Goal: Task Accomplishment & Management: Manage account settings

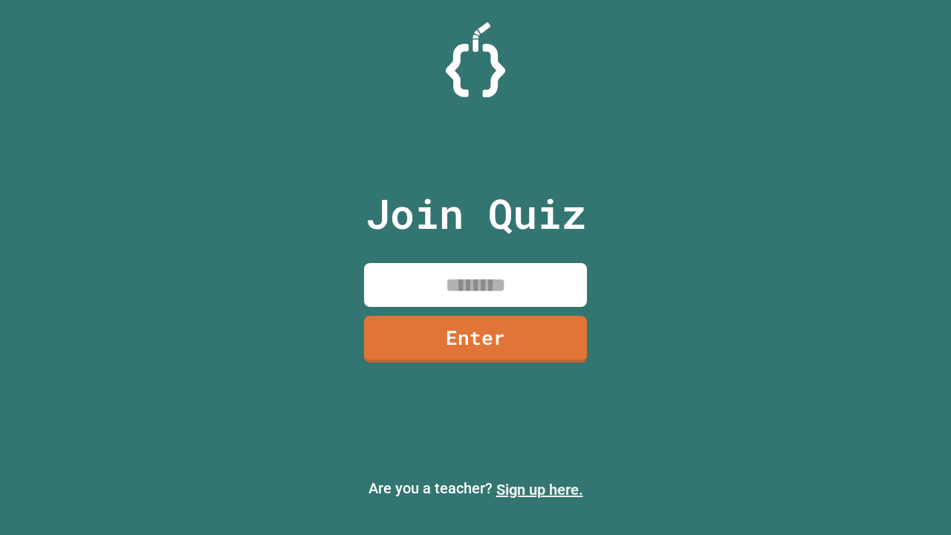
click at [539, 490] on link "Sign up here." at bounding box center [539, 490] width 87 height 18
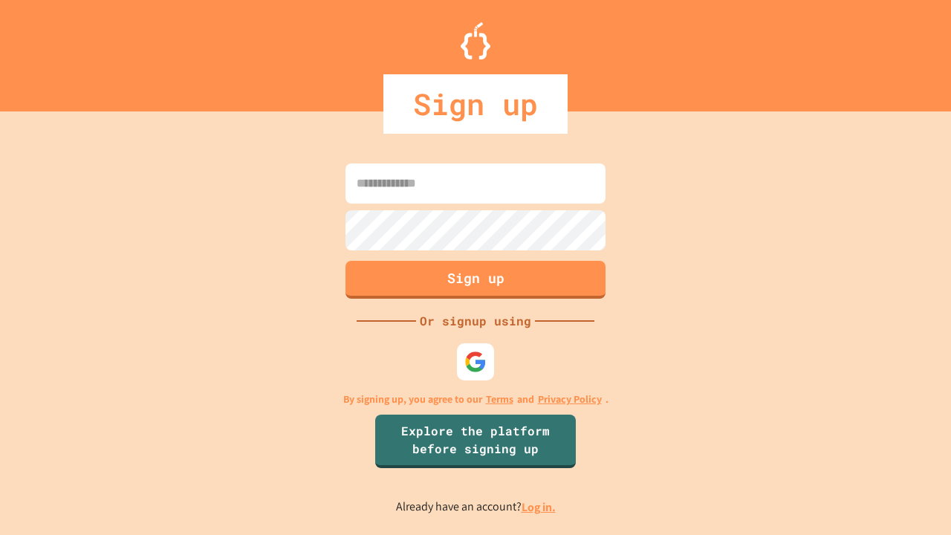
click at [539, 507] on link "Log in." at bounding box center [539, 507] width 34 height 16
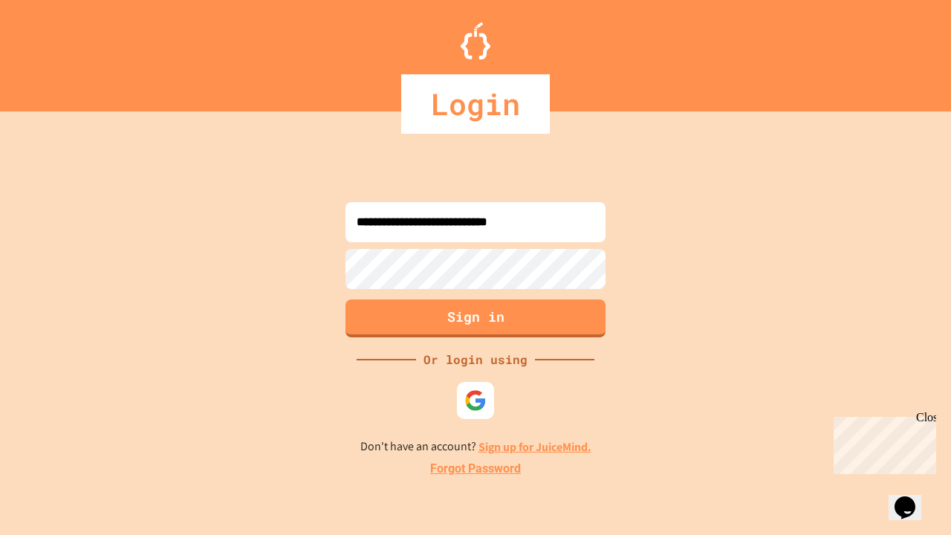
type input "**********"
